Goal: Navigation & Orientation: Find specific page/section

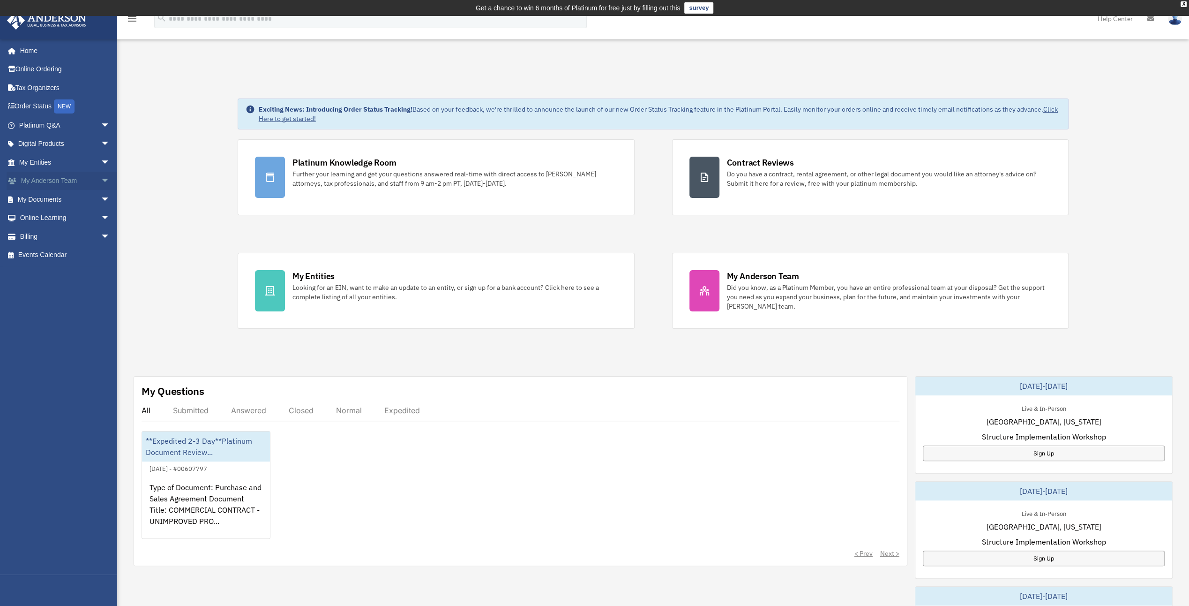
click at [57, 180] on link "My Anderson Team arrow_drop_down" at bounding box center [66, 181] width 118 height 19
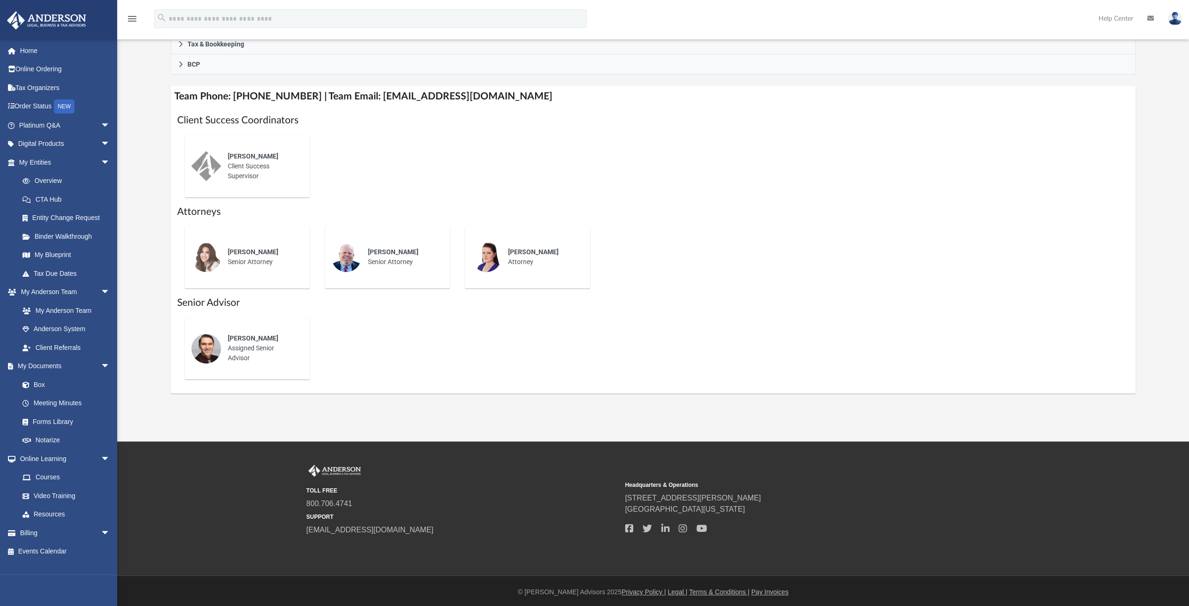
scroll to position [320, 0]
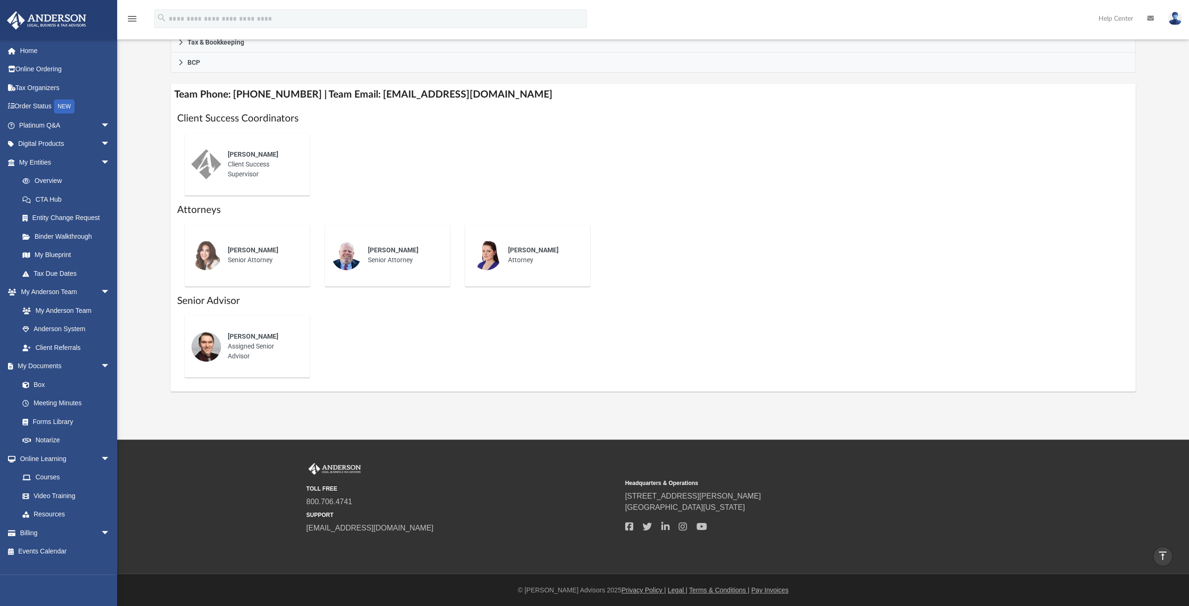
click at [263, 359] on div "[PERSON_NAME] Assigned Senior Advisor" at bounding box center [262, 346] width 82 height 43
click at [203, 349] on img at bounding box center [206, 346] width 30 height 30
click at [244, 348] on div "[PERSON_NAME] Assigned Senior Advisor" at bounding box center [262, 346] width 82 height 43
click at [243, 348] on div "[PERSON_NAME] Assigned Senior Advisor" at bounding box center [262, 346] width 82 height 43
click at [242, 348] on div "Josh Terry Assigned Senior Advisor" at bounding box center [262, 346] width 82 height 43
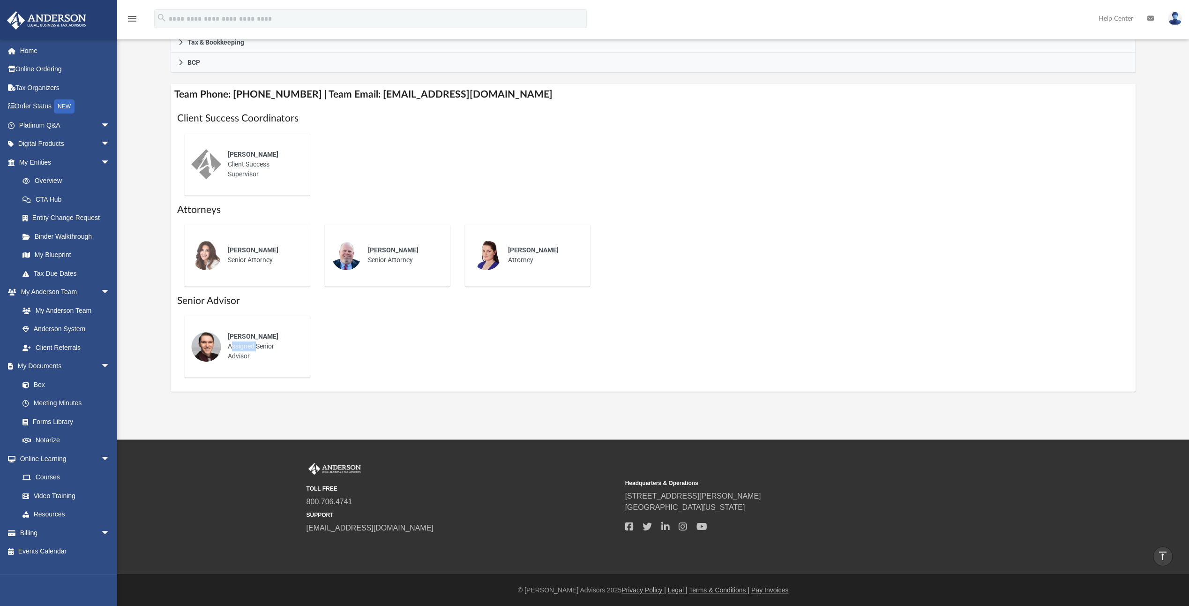
click at [242, 348] on div "Josh Terry Assigned Senior Advisor" at bounding box center [262, 346] width 82 height 43
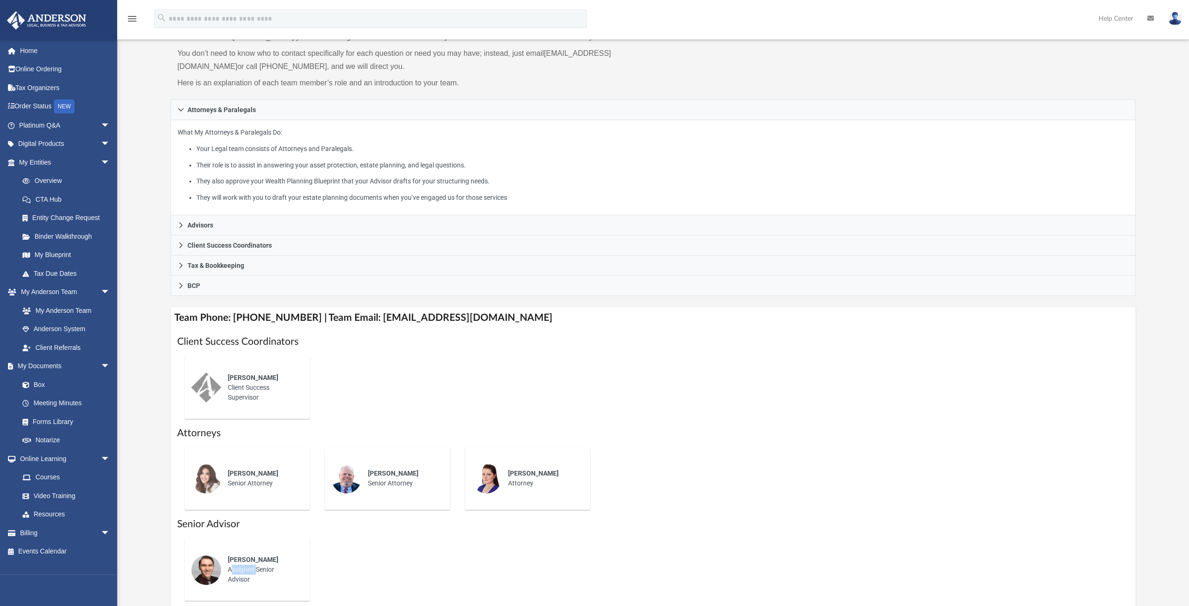
scroll to position [85, 0]
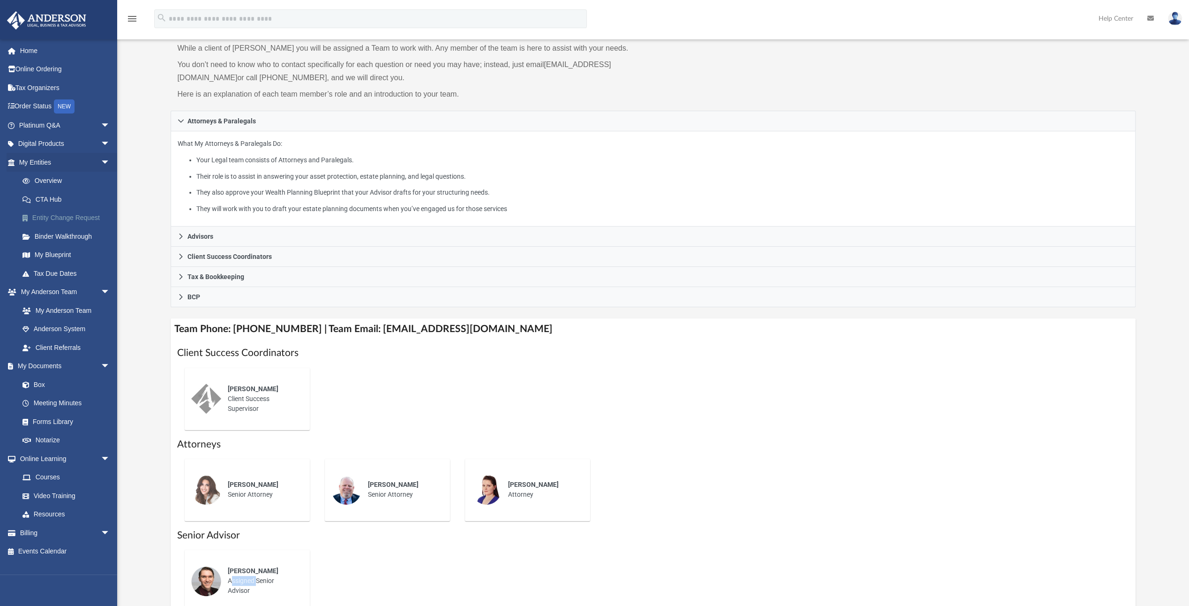
click at [75, 215] on link "Entity Change Request" at bounding box center [68, 218] width 111 height 19
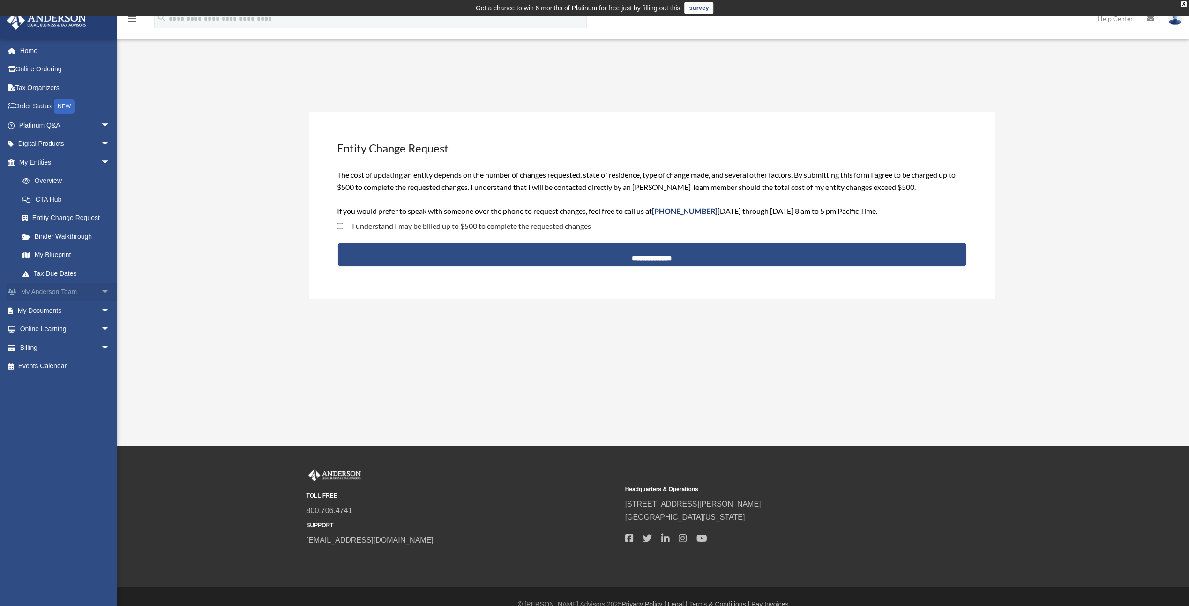
click at [52, 291] on link "My [PERSON_NAME] Team arrow_drop_down" at bounding box center [66, 292] width 118 height 19
click at [101, 294] on span "arrow_drop_down" at bounding box center [110, 292] width 19 height 19
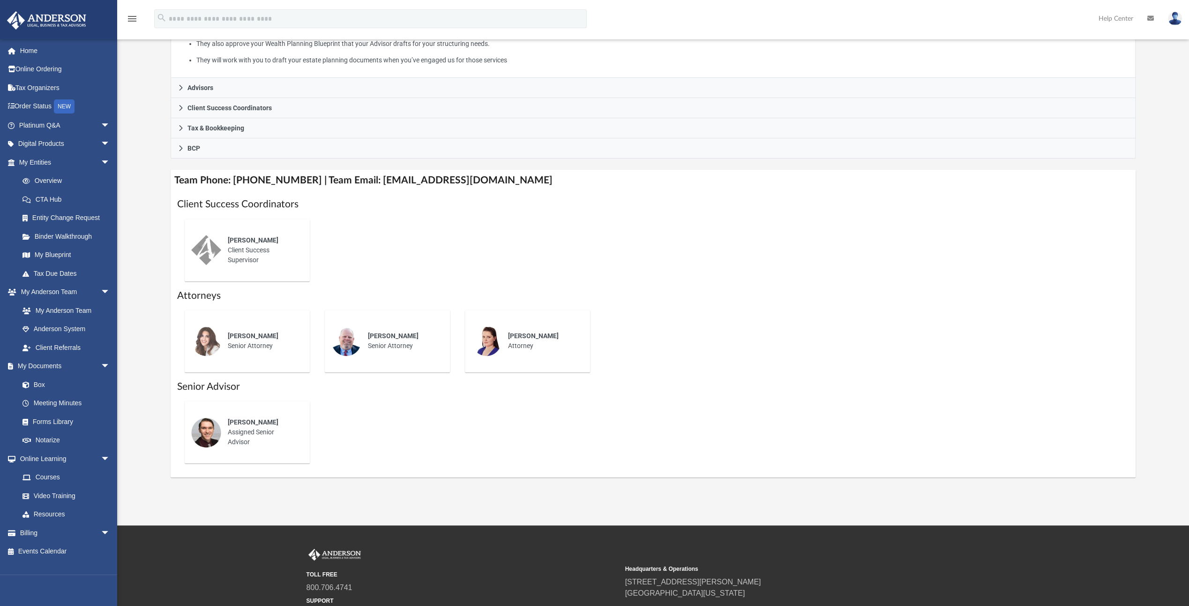
scroll to position [234, 0]
click at [297, 429] on div "[PERSON_NAME] Assigned Senior Advisor" at bounding box center [262, 431] width 82 height 43
click at [38, 72] on link "Online Ordering" at bounding box center [66, 69] width 118 height 19
